Goal: Information Seeking & Learning: Learn about a topic

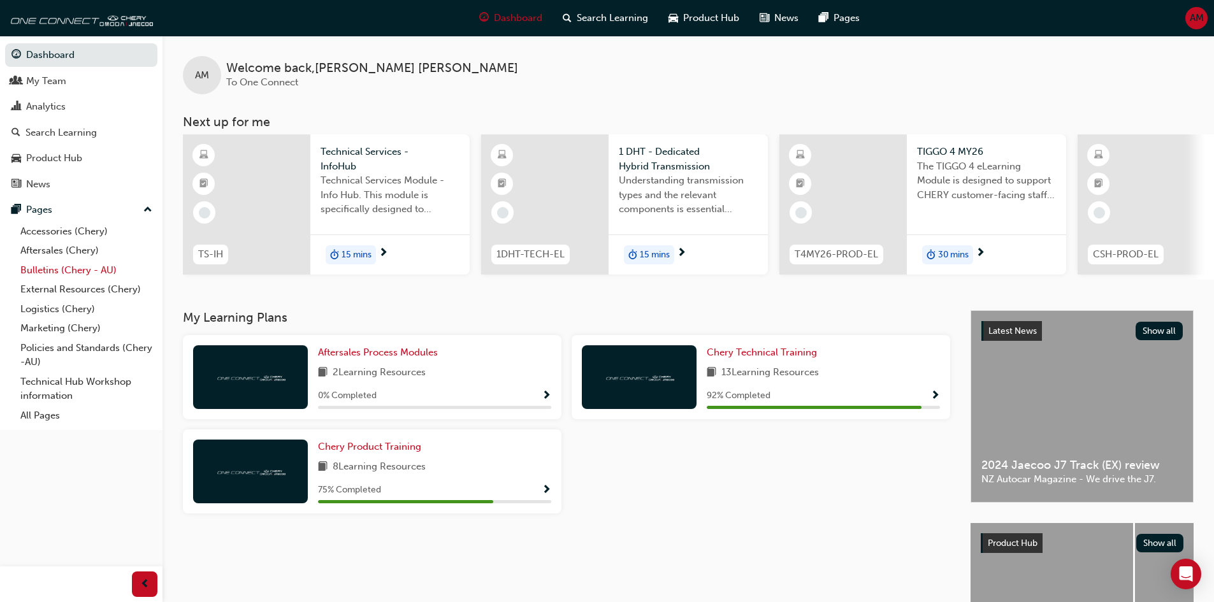
click at [64, 268] on link "Bulletins (Chery - AU)" at bounding box center [86, 271] width 142 height 20
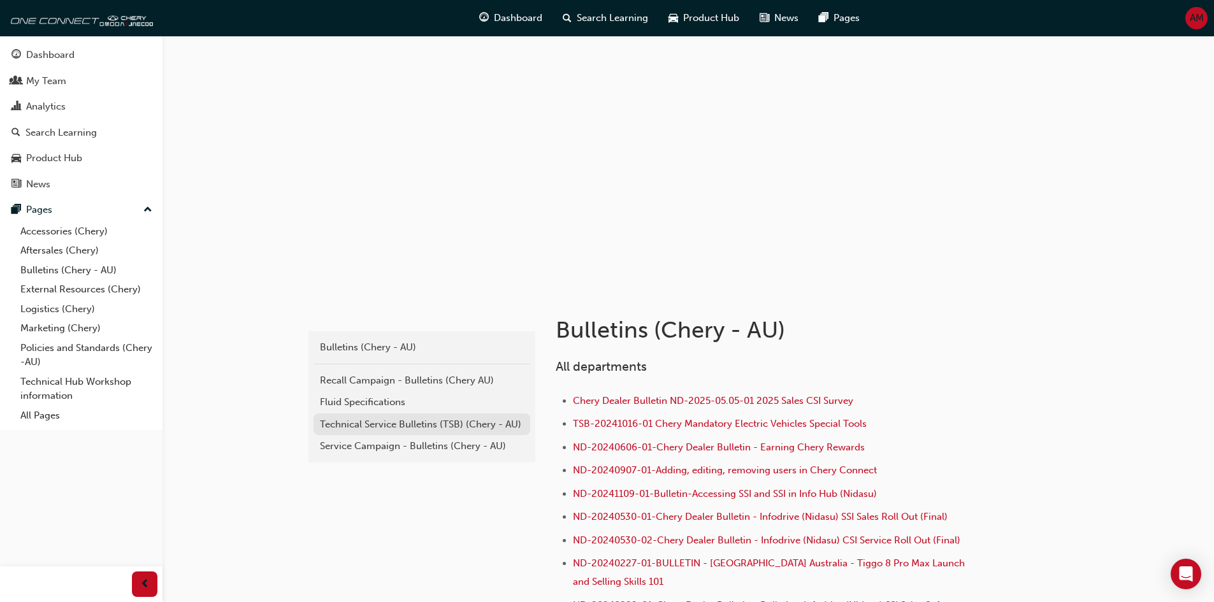
click at [393, 424] on div "Technical Service Bulletins (TSB) (Chery - AU)" at bounding box center [422, 424] width 204 height 15
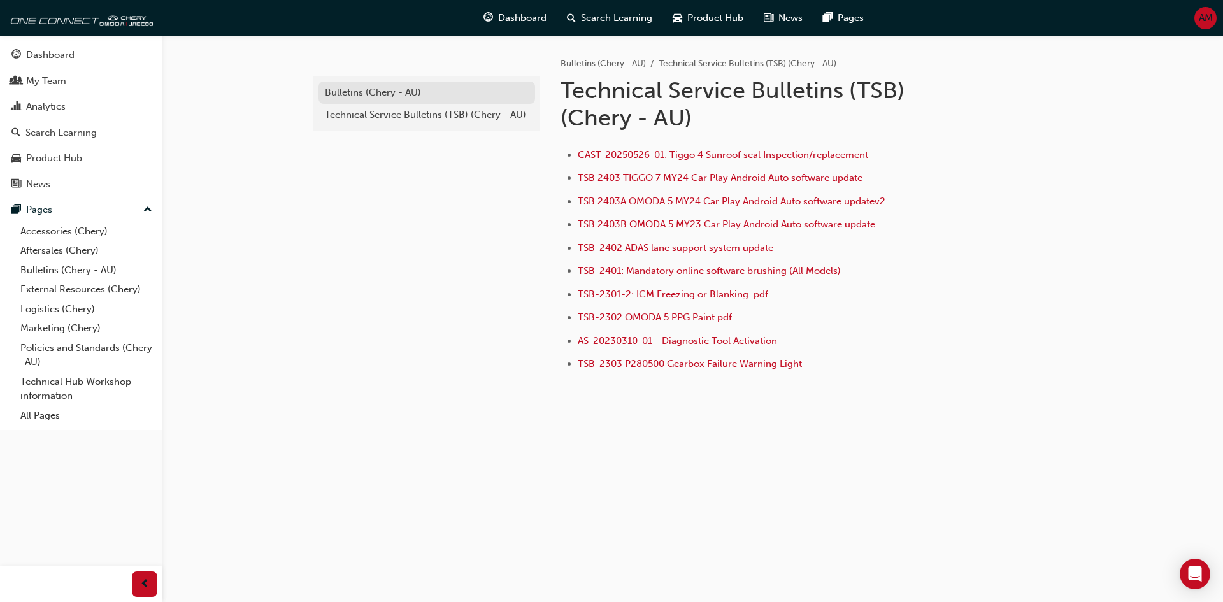
click at [398, 93] on div "Bulletins (Chery - AU)" at bounding box center [427, 92] width 204 height 15
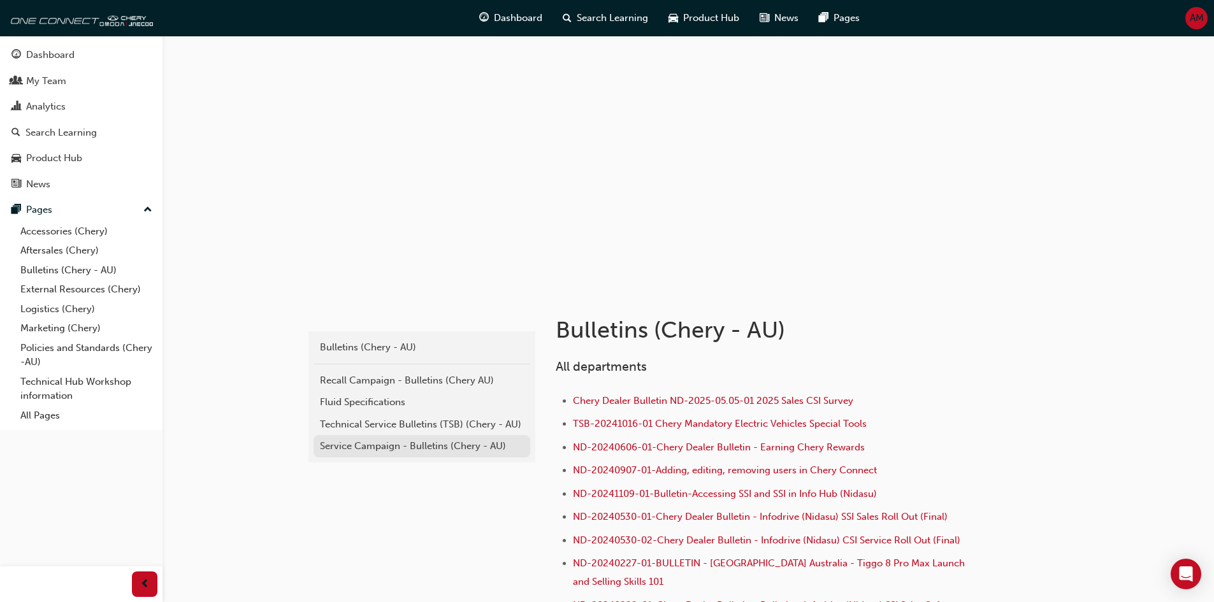
click at [428, 445] on div "Service Campaign - Bulletins (Chery - AU)" at bounding box center [422, 446] width 204 height 15
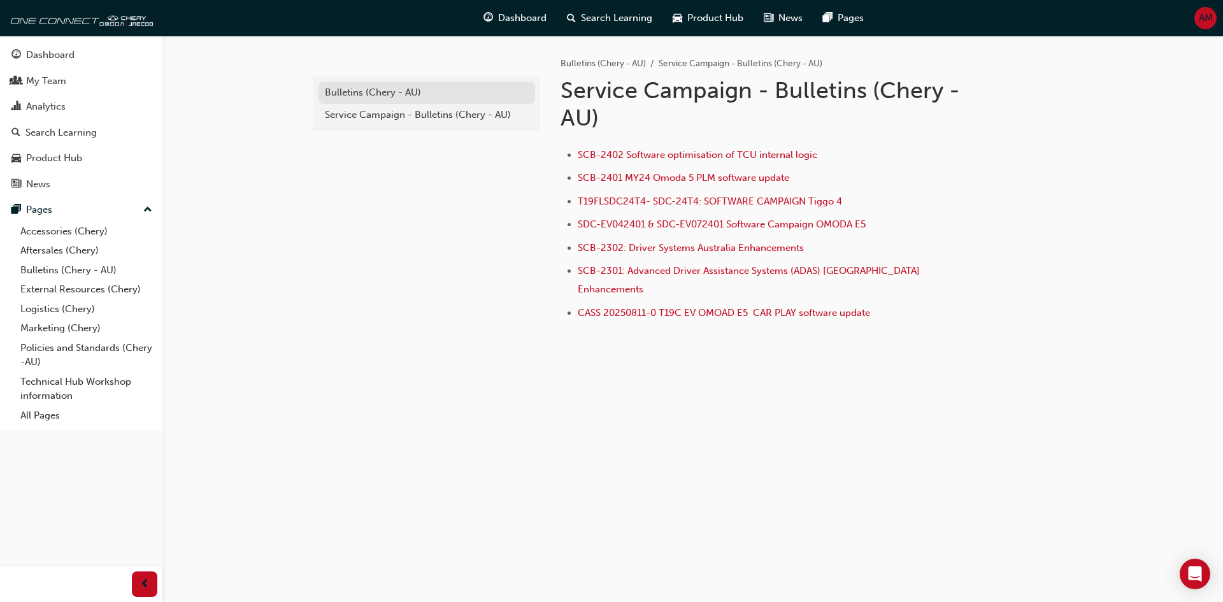
click at [360, 93] on div "Bulletins (Chery - AU)" at bounding box center [427, 92] width 204 height 15
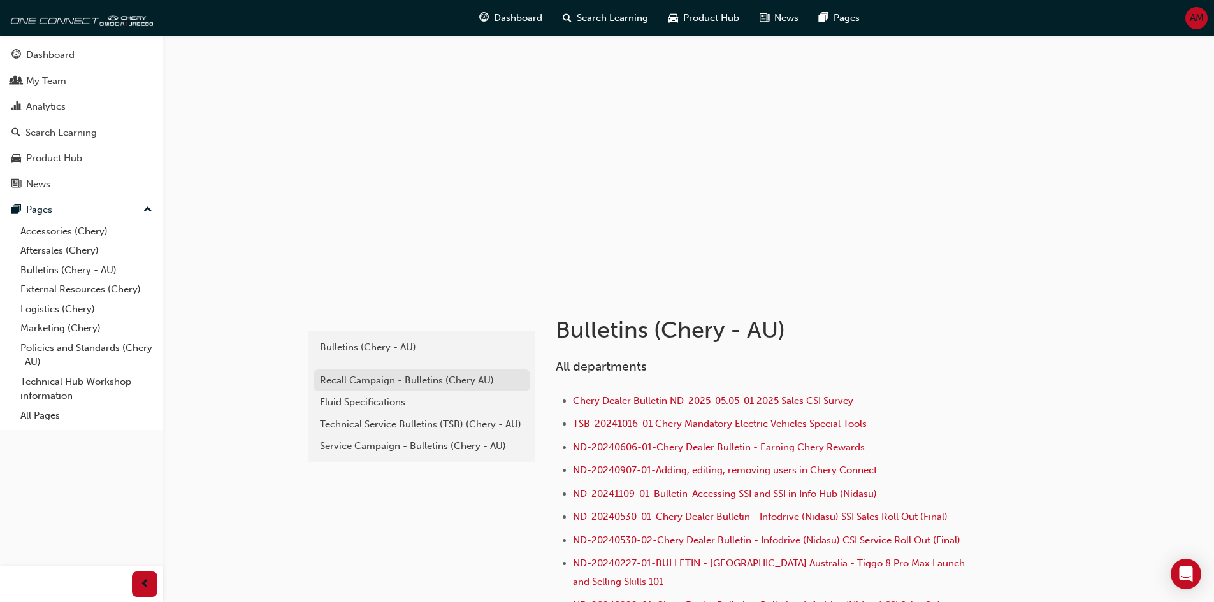
click at [391, 380] on div "Recall Campaign - Bulletins (Chery AU)" at bounding box center [422, 380] width 204 height 15
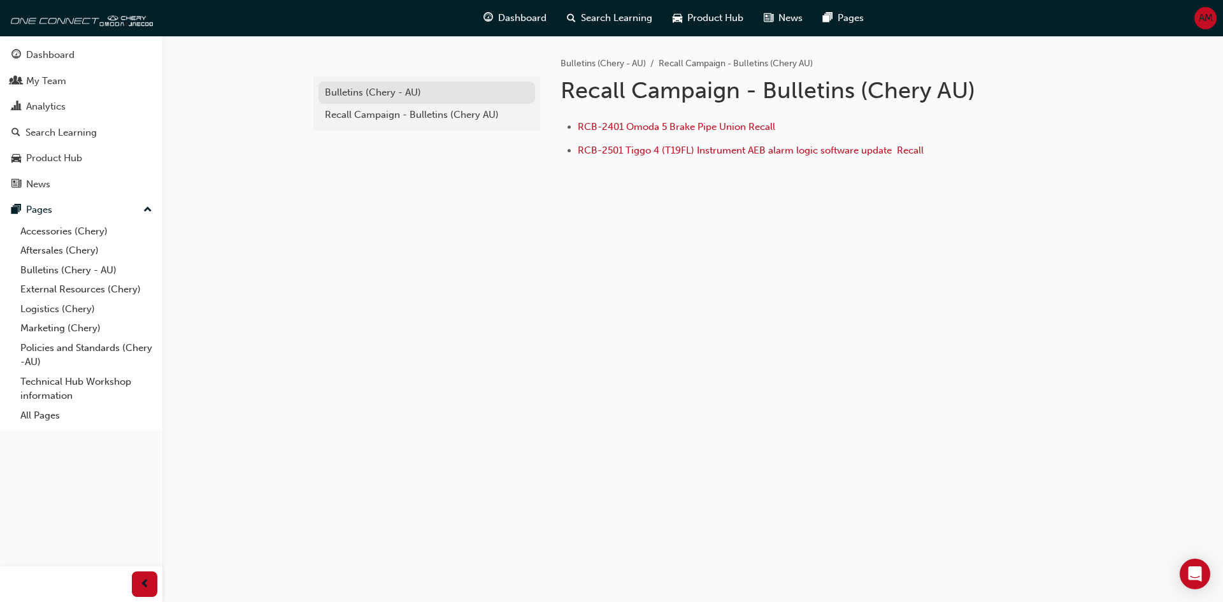
click at [387, 91] on div "Bulletins (Chery - AU)" at bounding box center [427, 92] width 204 height 15
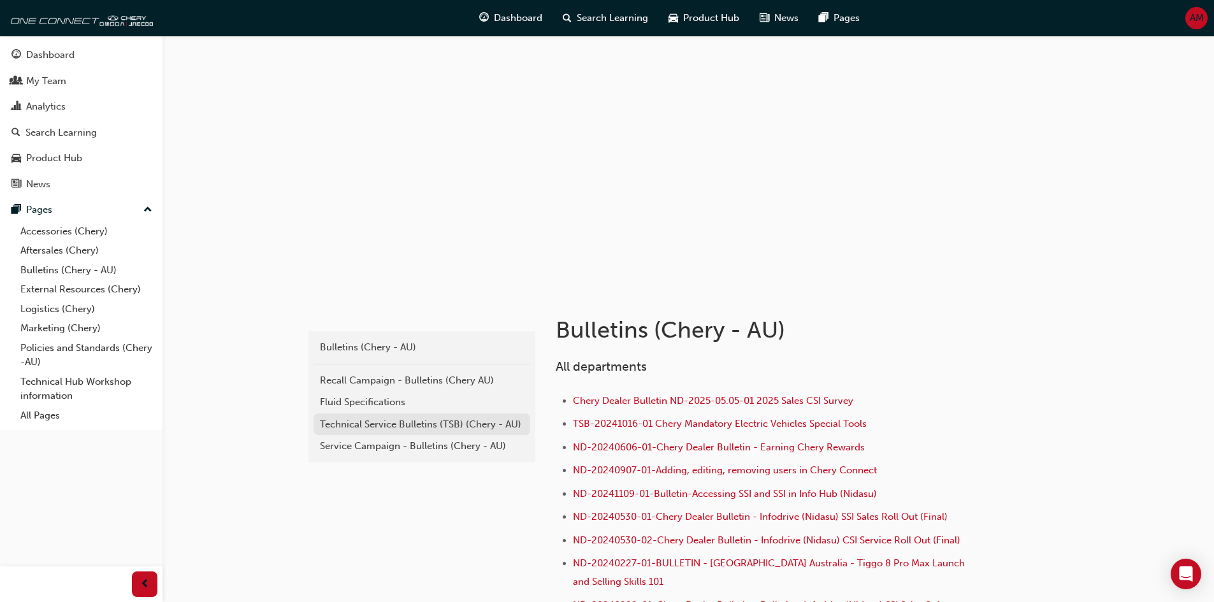
click at [410, 425] on div "Technical Service Bulletins (TSB) (Chery - AU)" at bounding box center [422, 424] width 204 height 15
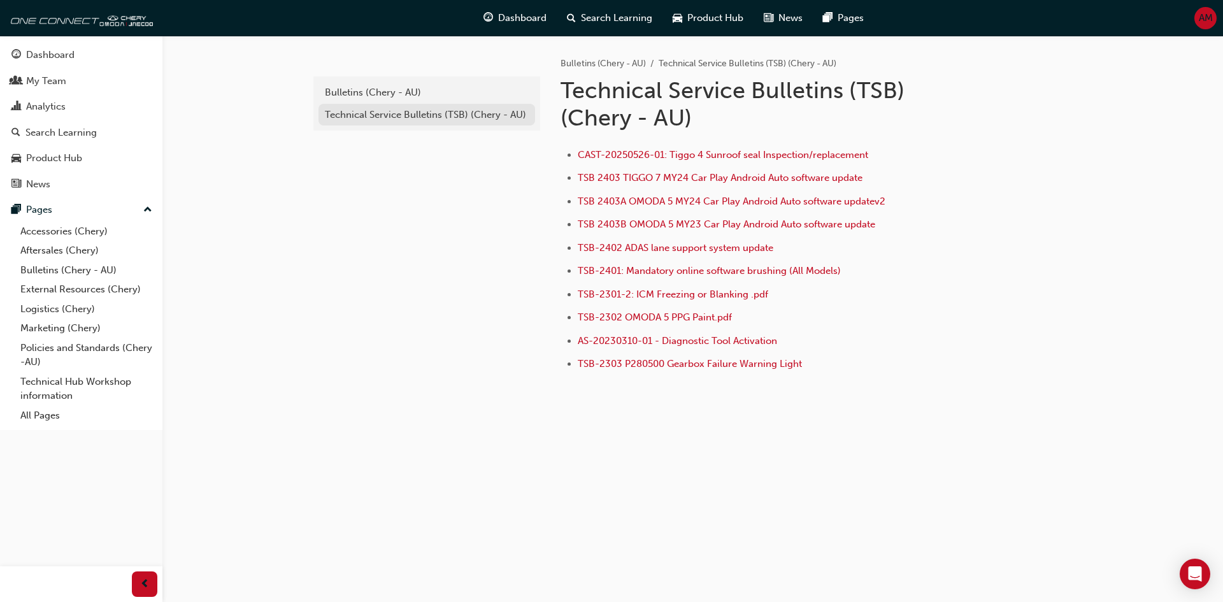
click at [413, 119] on div "Technical Service Bulletins (TSB) (Chery - AU)" at bounding box center [427, 115] width 204 height 15
click at [404, 99] on div "Bulletins (Chery - AU)" at bounding box center [427, 92] width 204 height 15
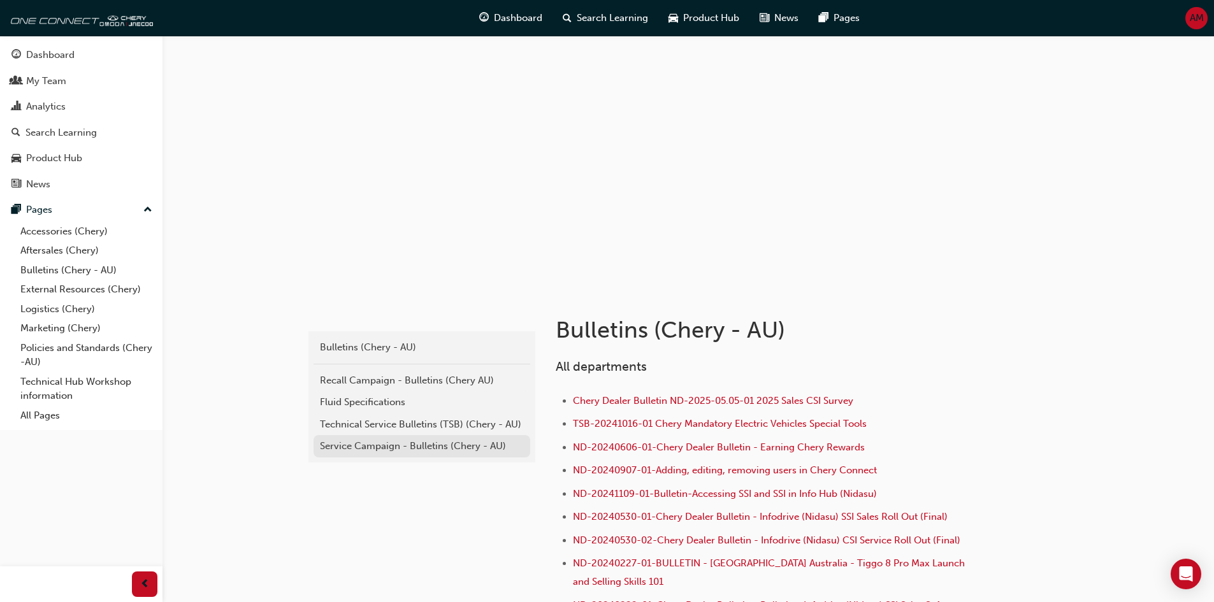
click at [422, 440] on div "Service Campaign - Bulletins (Chery - AU)" at bounding box center [422, 446] width 204 height 15
